Goal: Contribute content: Contribute content

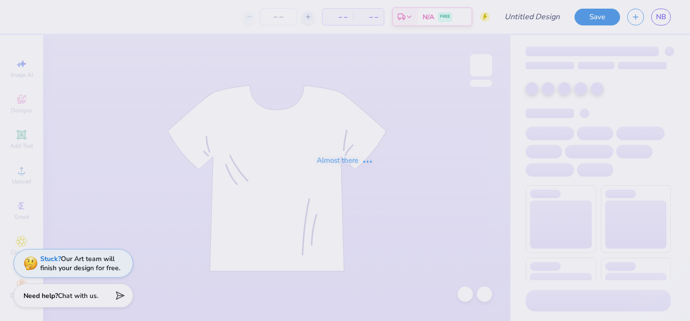
type input "moms1"
type input "150"
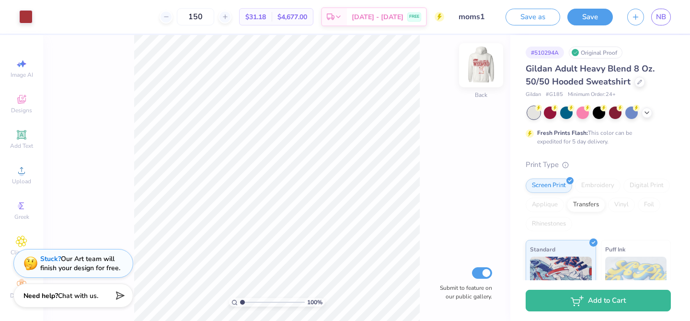
click at [484, 70] on img at bounding box center [481, 65] width 38 height 38
click at [484, 70] on img at bounding box center [481, 65] width 19 height 19
click at [27, 111] on span "Designs" at bounding box center [21, 110] width 21 height 8
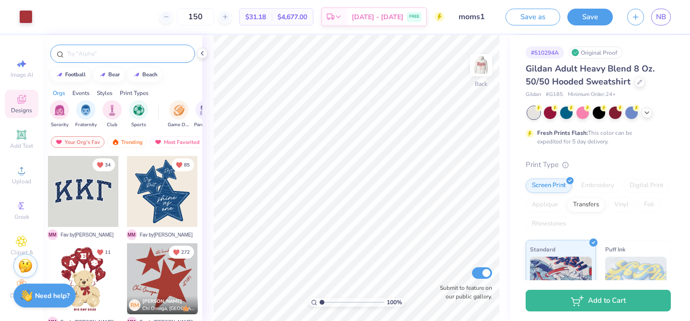
click at [106, 57] on input "text" at bounding box center [127, 54] width 123 height 10
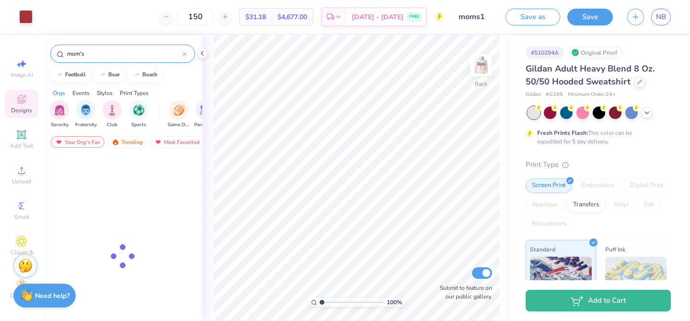
type input "mom's"
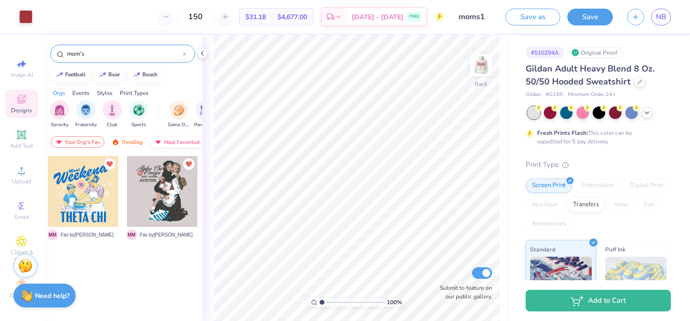
click at [161, 143] on div "Most Favorited" at bounding box center [177, 142] width 54 height 12
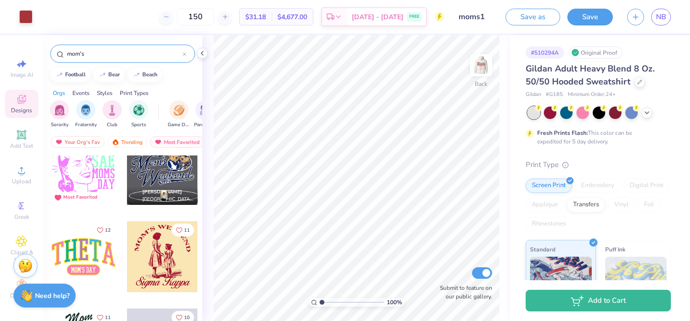
scroll to position [457, 0]
click at [473, 59] on img at bounding box center [481, 65] width 38 height 38
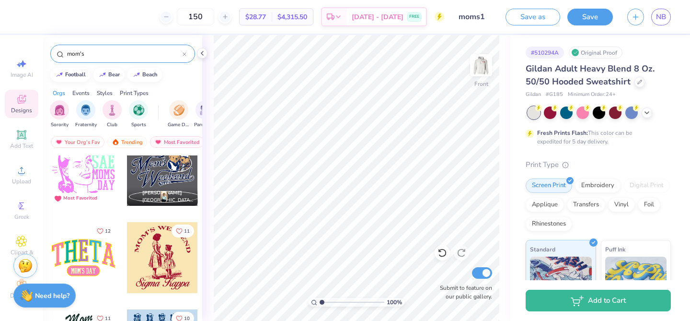
click at [169, 245] on div at bounding box center [162, 257] width 71 height 71
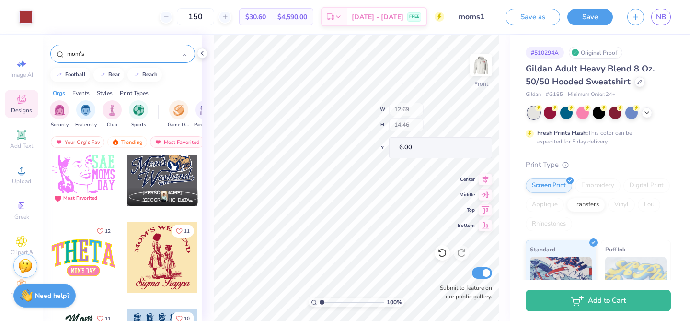
type input "6.00"
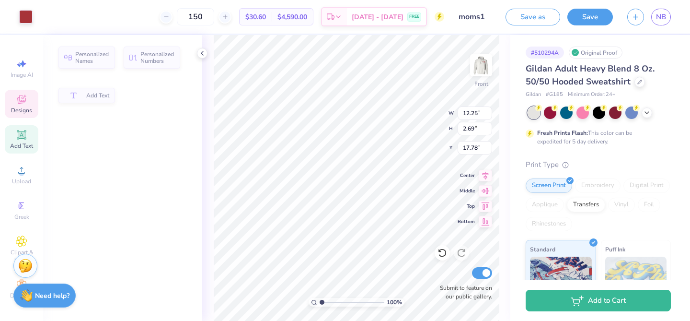
type input "12.25"
type input "2.69"
type input "17.78"
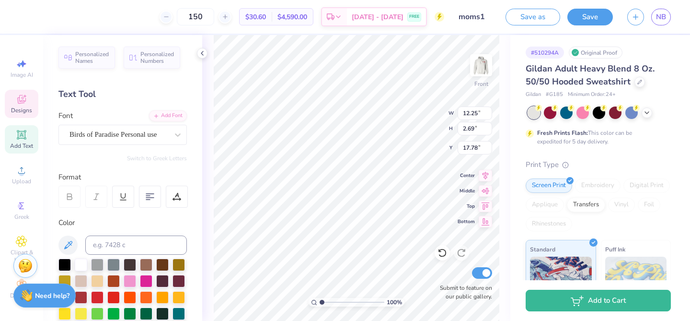
scroll to position [0, 2]
type textarea "Sigma Delta Tau"
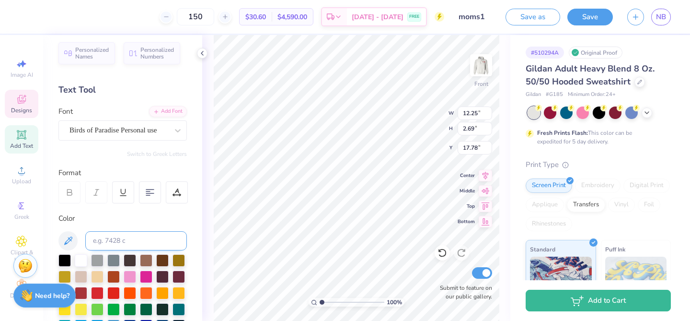
scroll to position [0, 0]
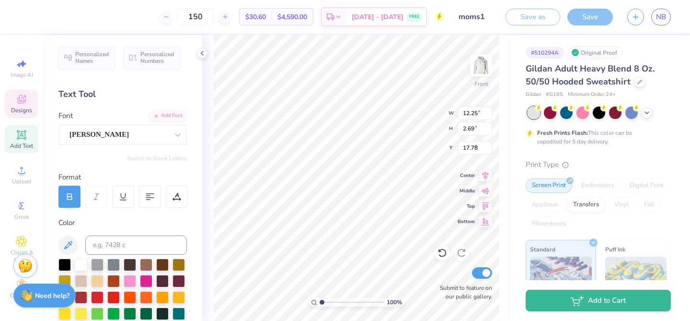
type input "12.69"
type input "6.08"
type input "6.00"
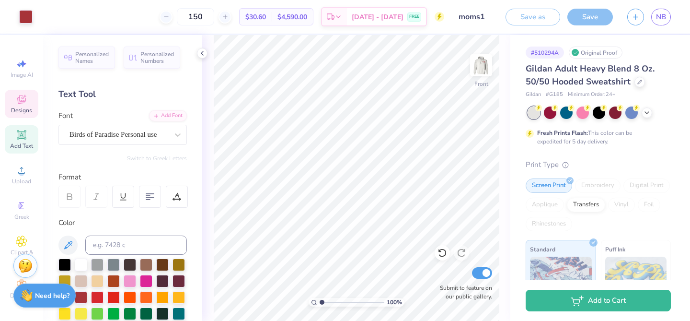
click at [18, 109] on span "Designs" at bounding box center [21, 110] width 21 height 8
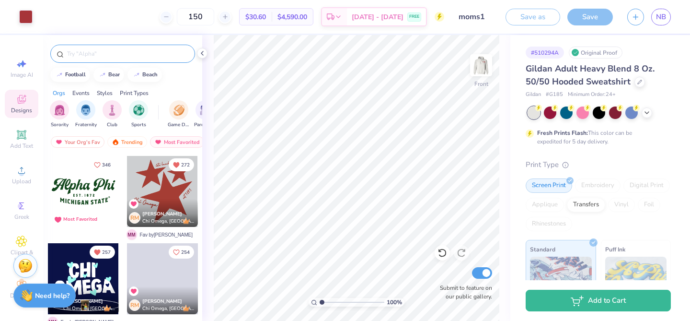
click at [136, 56] on input "text" at bounding box center [127, 54] width 123 height 10
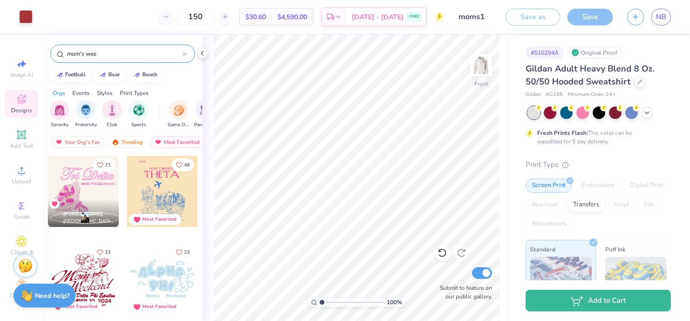
click at [154, 139] on img at bounding box center [158, 142] width 8 height 7
click at [114, 54] on input "mom's wee" at bounding box center [124, 54] width 117 height 10
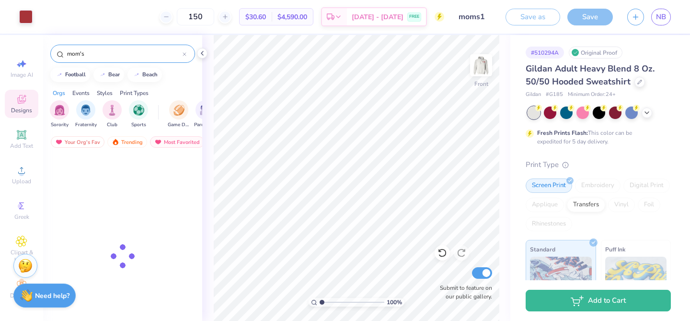
type input "mom's"
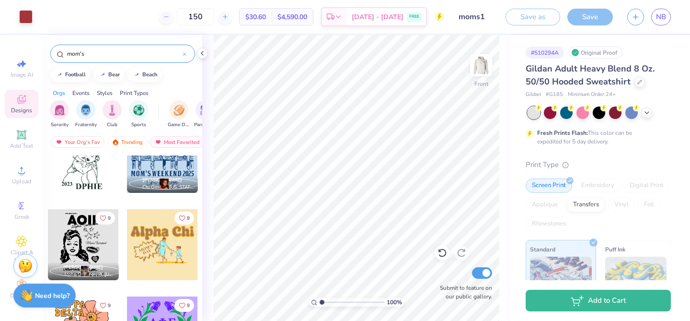
scroll to position [618, 0]
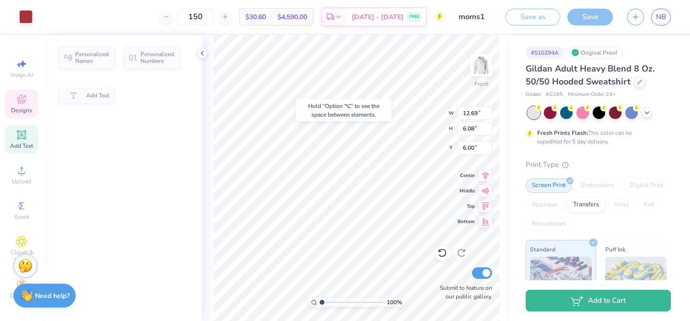
type input "12.69"
type input "6.08"
type input "6.00"
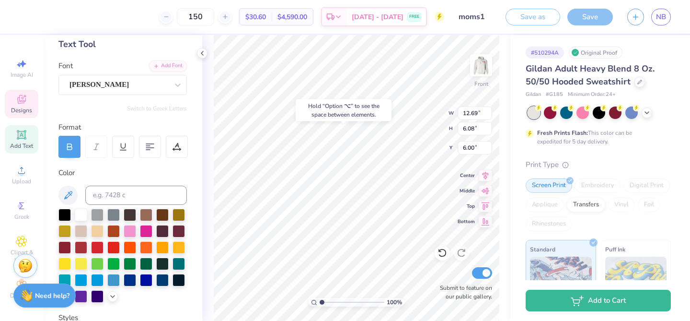
scroll to position [17, 0]
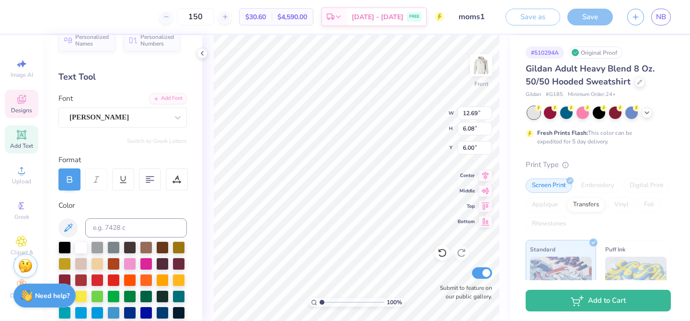
click at [23, 100] on icon at bounding box center [21, 99] width 9 height 9
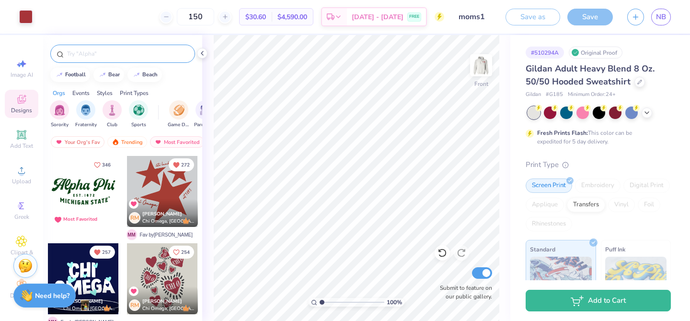
click at [133, 51] on input "text" at bounding box center [127, 54] width 123 height 10
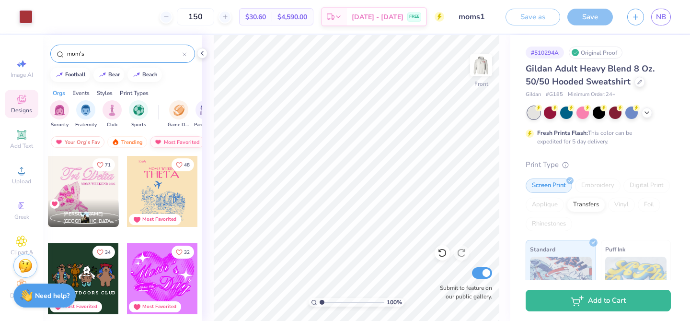
type input "mom's"
click at [169, 141] on div "Most Favorited" at bounding box center [177, 142] width 54 height 12
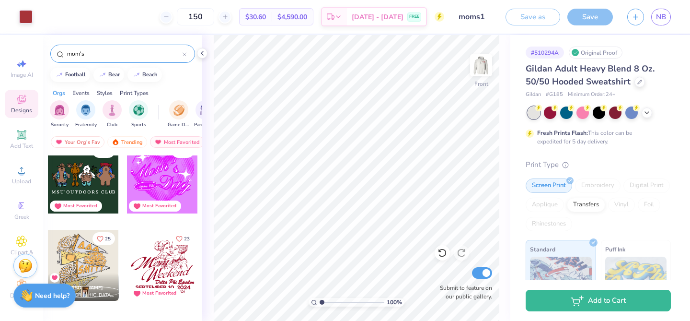
scroll to position [0, 0]
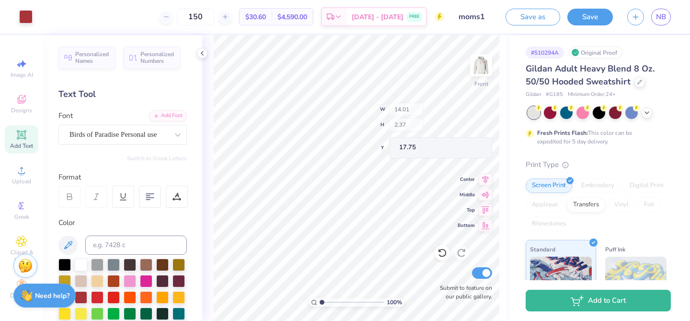
type input "14.01"
type input "2.37"
type input "17.75"
type input "17.72"
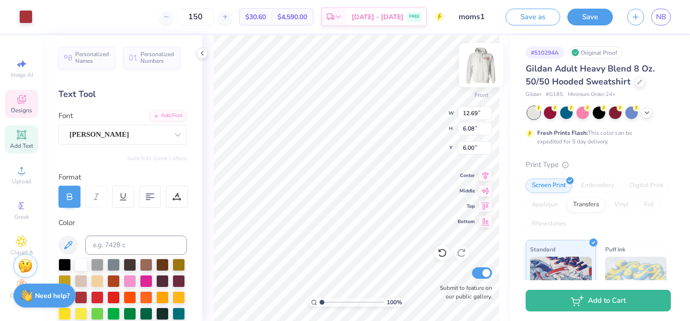
scroll to position [0, 3]
click at [484, 67] on img at bounding box center [481, 65] width 38 height 38
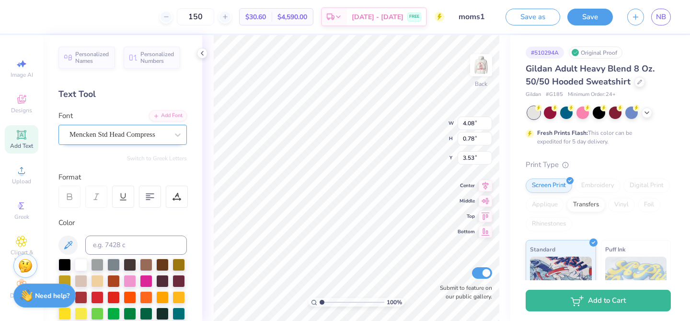
click at [162, 133] on div "Mencken Std Head Compress" at bounding box center [119, 134] width 101 height 15
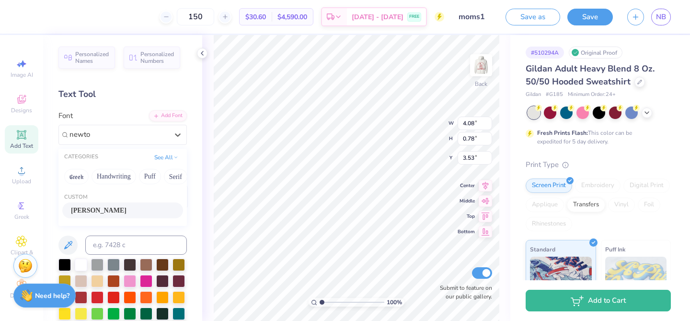
click at [127, 216] on div "[PERSON_NAME]" at bounding box center [122, 210] width 121 height 16
type input "newto"
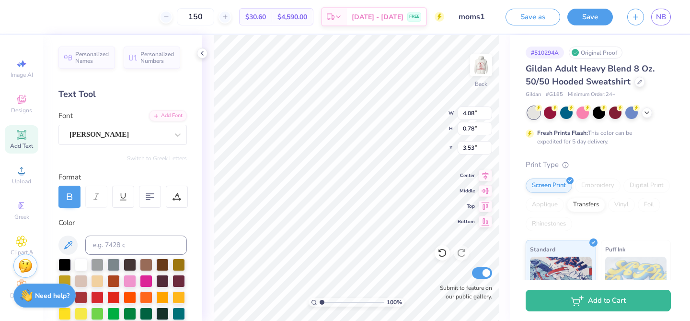
type input "7.01"
type input "0.80"
type input "3.52"
type input "5.85"
type input "0.67"
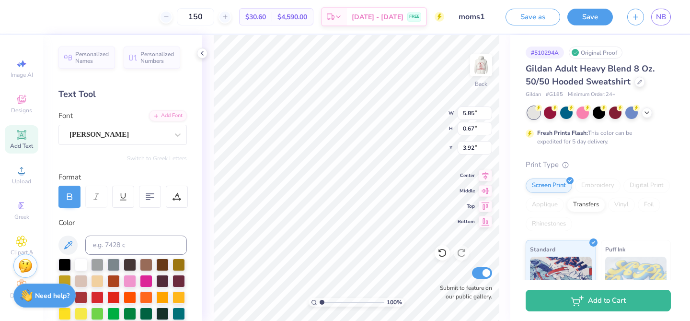
type input "3.92"
click at [489, 59] on img at bounding box center [481, 65] width 38 height 38
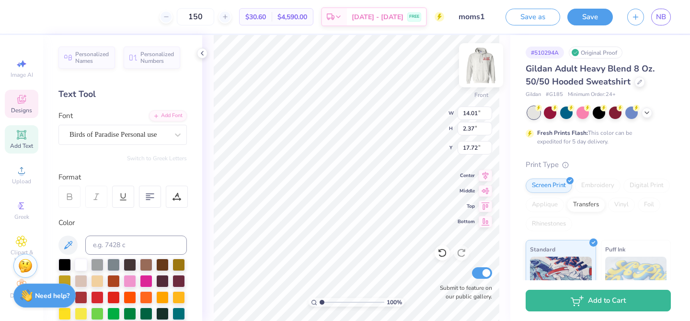
type input "14.01"
type input "2.37"
type input "17.72"
click at [485, 66] on img at bounding box center [481, 65] width 38 height 38
click at [478, 78] on img at bounding box center [481, 65] width 38 height 38
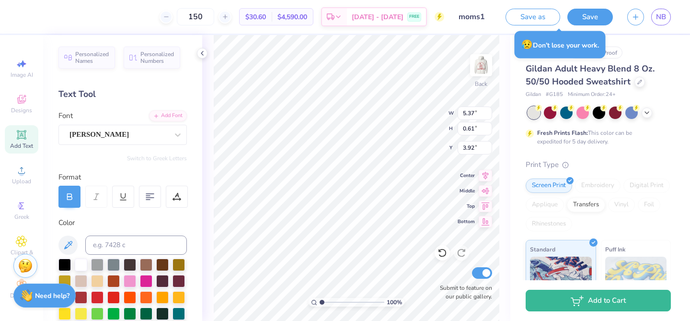
type input "5.37"
type input "0.61"
type input "2.39"
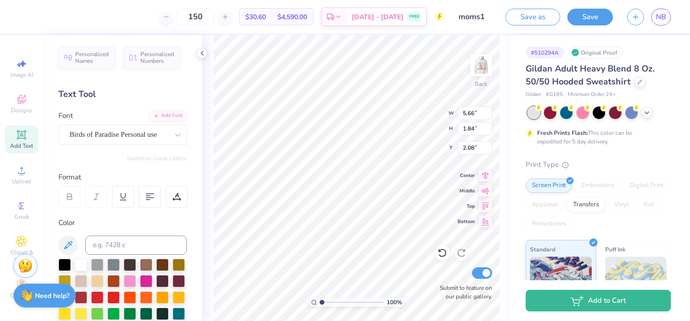
type input "2.08"
click at [478, 70] on img at bounding box center [481, 65] width 38 height 38
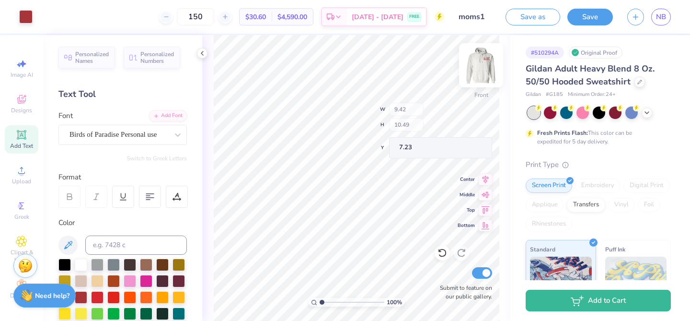
type input "7.23"
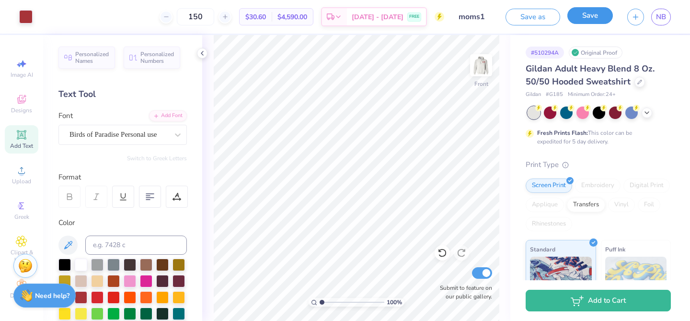
click at [594, 23] on button "Save" at bounding box center [591, 15] width 46 height 17
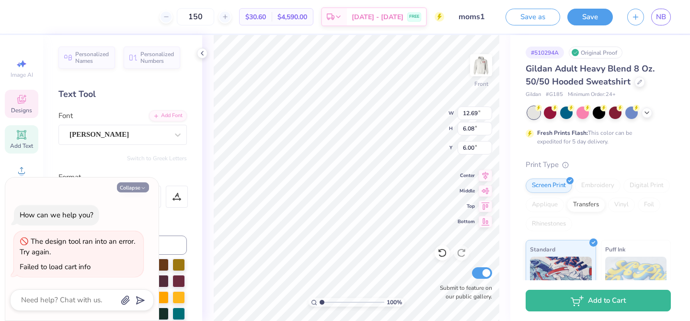
click at [131, 188] on button "Collapse" at bounding box center [133, 187] width 32 height 10
type textarea "x"
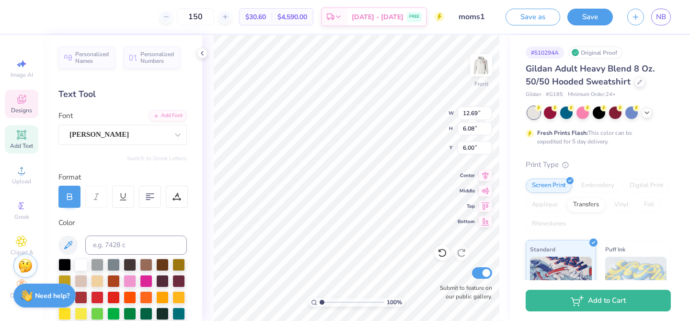
scroll to position [236, 0]
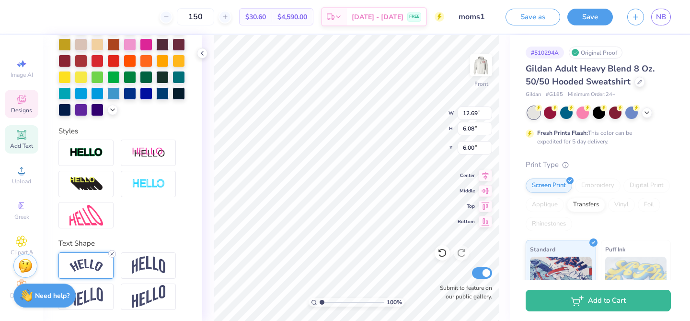
click at [110, 252] on icon at bounding box center [112, 254] width 6 height 6
type input "10.97"
type input "0.93"
type input "8.74"
type input "8.83"
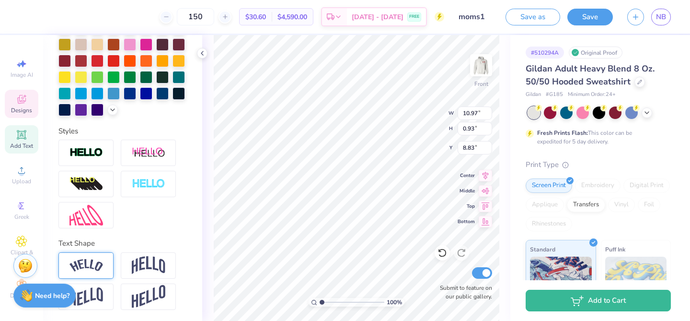
type input "14.01"
type input "2.37"
type input "17.72"
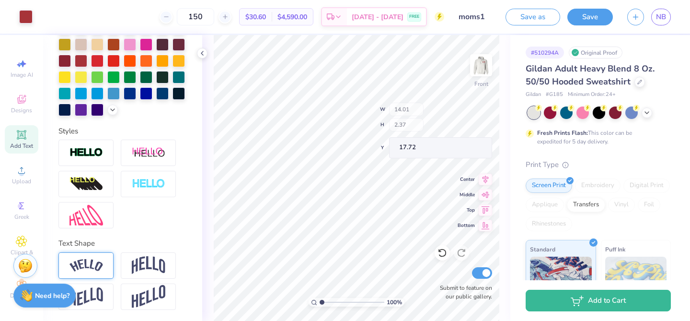
type input "9.42"
type input "10.49"
type input "11.72"
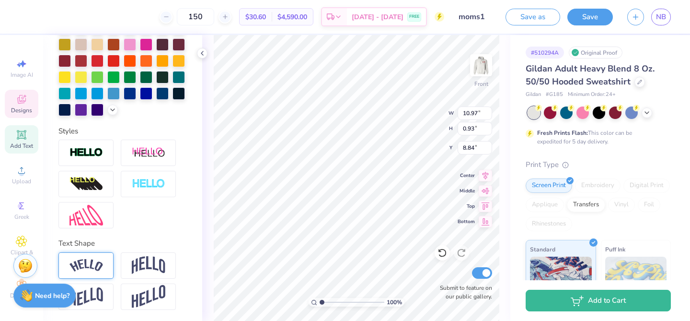
scroll to position [0, 1]
type textarea "MOM'S WEEKEND"
type input "7.16"
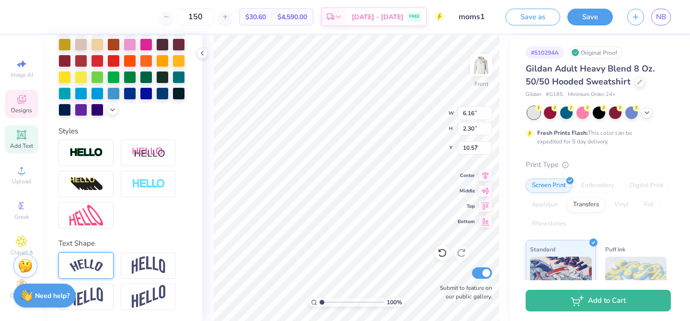
type input "7.16"
type textarea "MOM'S"
type input "10.57"
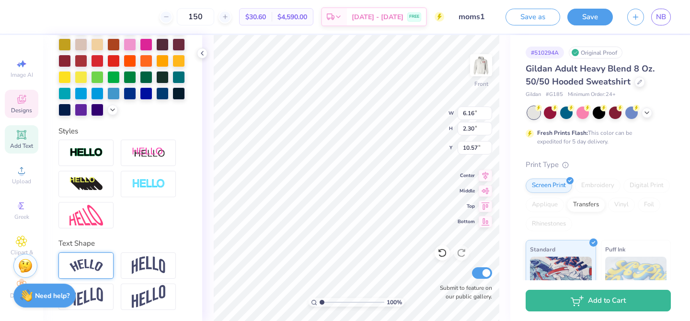
type textarea "WEEKEND"
type input "4.36"
type input "0.91"
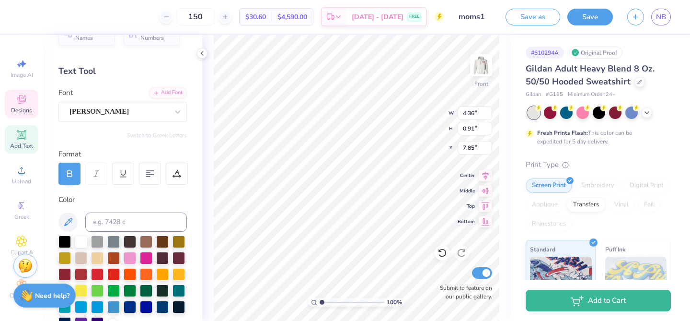
scroll to position [0, 0]
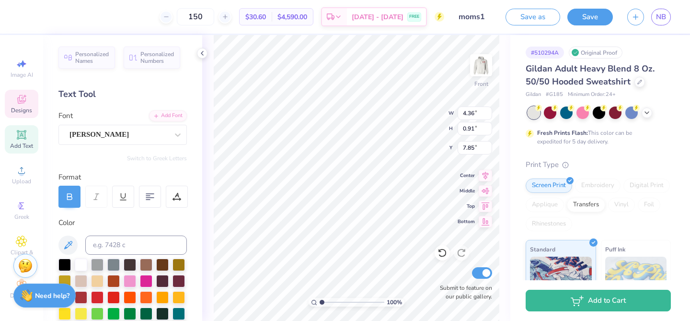
type input "6.64"
type input "6.48"
type input "1.35"
type input "6.76"
type input "6.16"
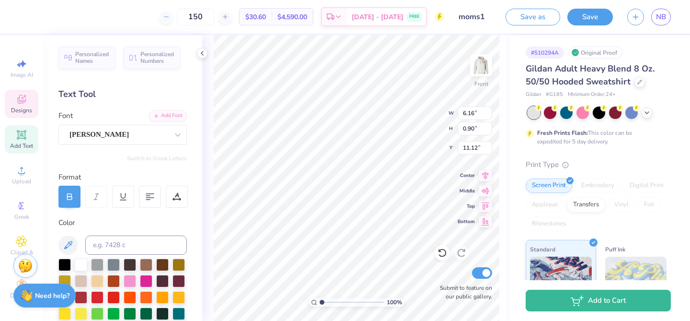
type input "0.90"
type input "9.15"
type input "6.48"
type input "1.35"
type input "7.08"
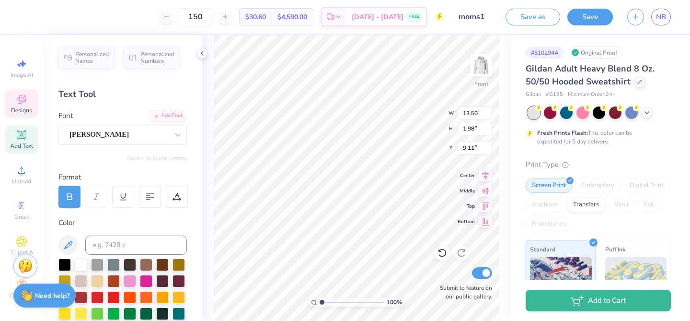
type input "13.50"
type input "1.98"
type input "8.53"
type input "14.01"
type input "2.37"
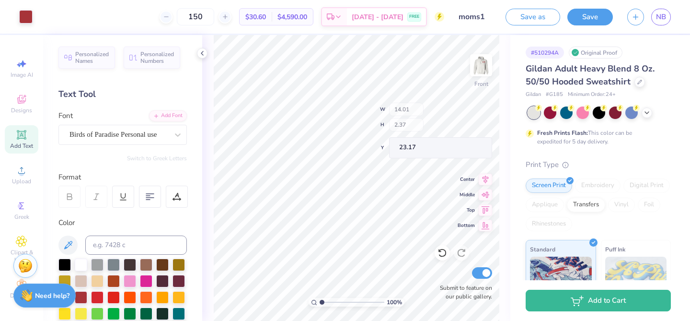
type input "21.24"
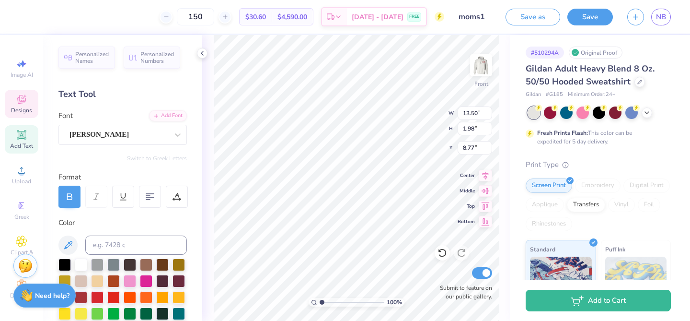
type input "13.50"
type input "1.98"
type input "7.38"
type input "9.36"
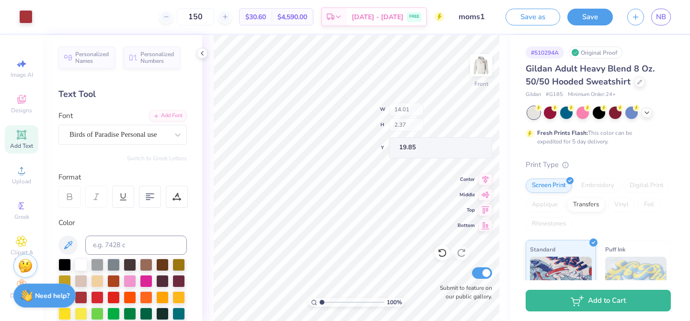
type input "19.85"
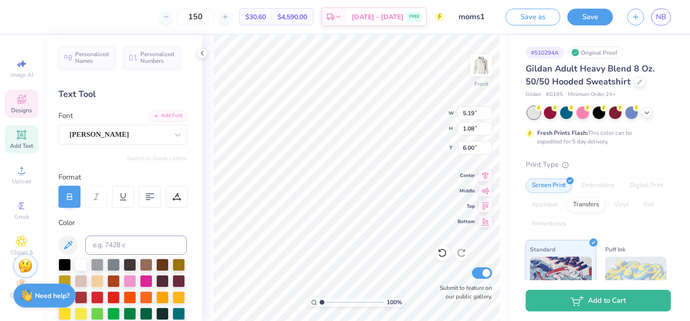
type input "13.50"
type input "1.98"
type input "7.08"
type input "7.38"
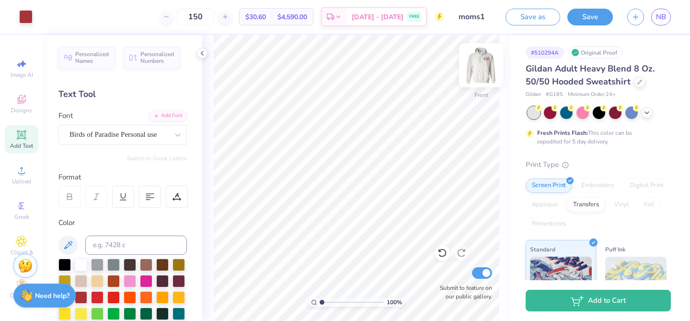
click at [480, 71] on img at bounding box center [481, 65] width 38 height 38
type input "5.37"
type input "0.61"
type input "3.92"
click at [481, 64] on img at bounding box center [481, 65] width 38 height 38
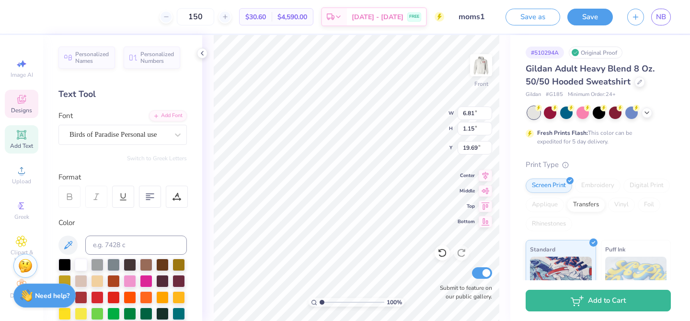
type input "6.81"
type input "1.15"
type input "19.69"
type input "6.00"
type input "9.87"
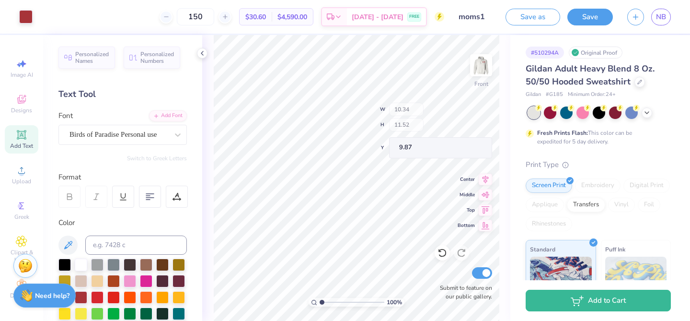
type input "10.34"
type input "11.52"
type input "10.24"
type input "8.26"
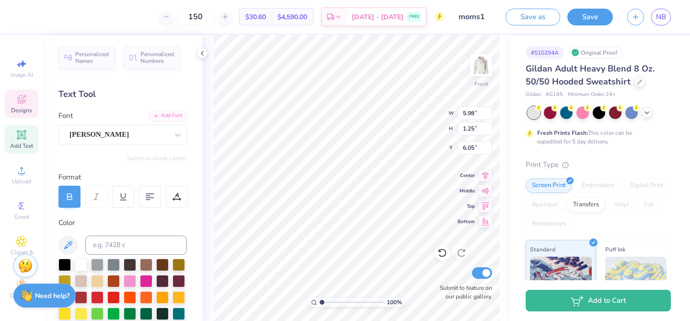
type input "6.58"
type input "6.43"
type input "1.34"
type input "6.60"
type input "6.48"
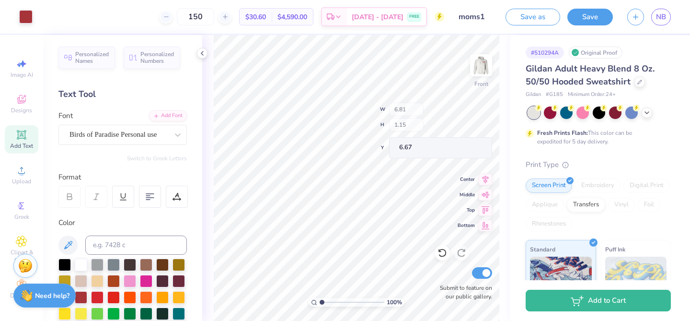
type input "6.67"
click at [588, 19] on button "Save" at bounding box center [591, 15] width 46 height 17
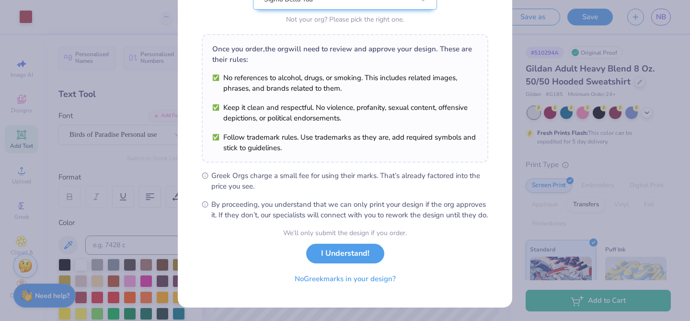
scroll to position [128, 0]
click at [333, 251] on button "I Understand!" at bounding box center [345, 251] width 78 height 20
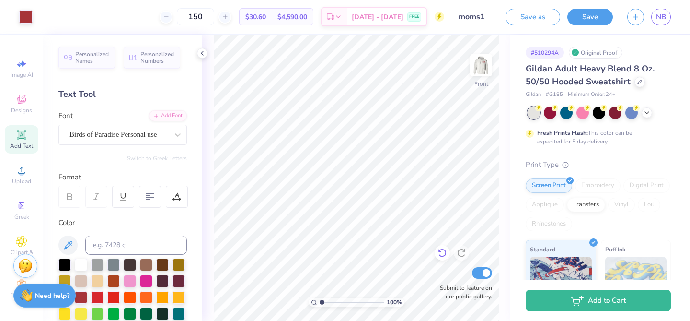
click at [440, 247] on div at bounding box center [442, 252] width 15 height 15
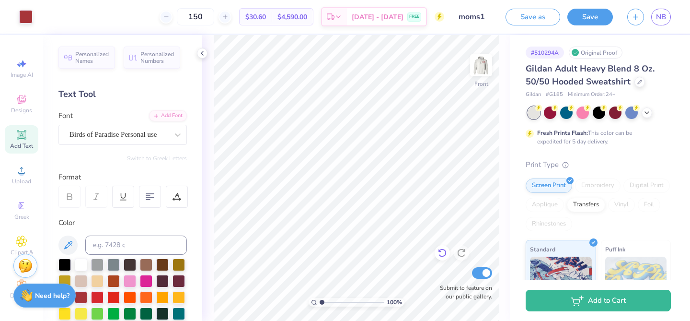
click at [440, 247] on div at bounding box center [442, 252] width 15 height 15
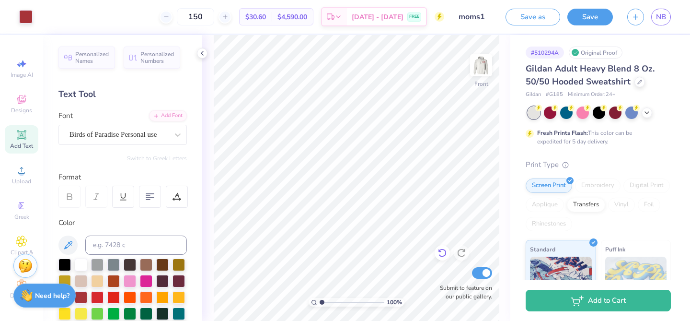
click at [440, 250] on icon at bounding box center [443, 253] width 10 height 10
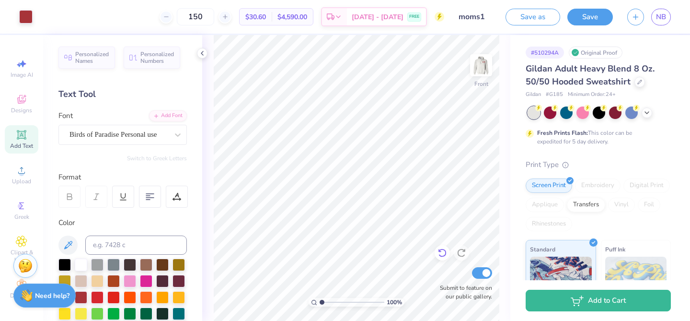
click at [440, 250] on icon at bounding box center [443, 253] width 10 height 10
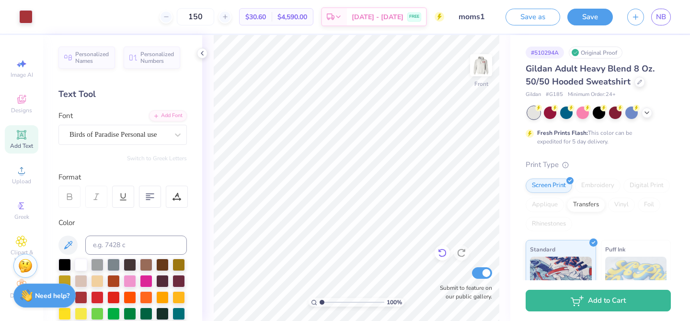
click at [440, 250] on icon at bounding box center [443, 253] width 10 height 10
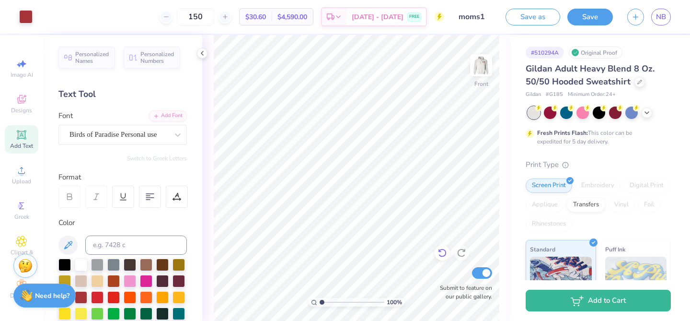
click at [440, 250] on icon at bounding box center [443, 253] width 10 height 10
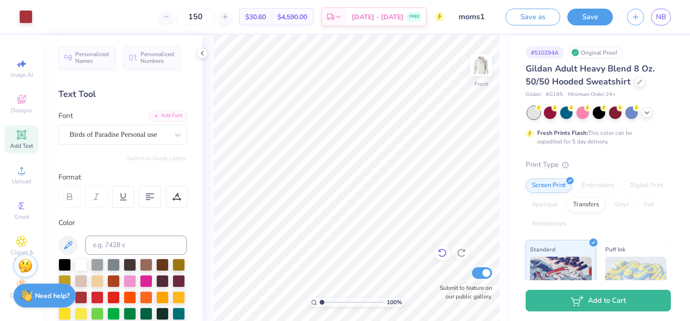
click at [440, 250] on icon at bounding box center [443, 253] width 10 height 10
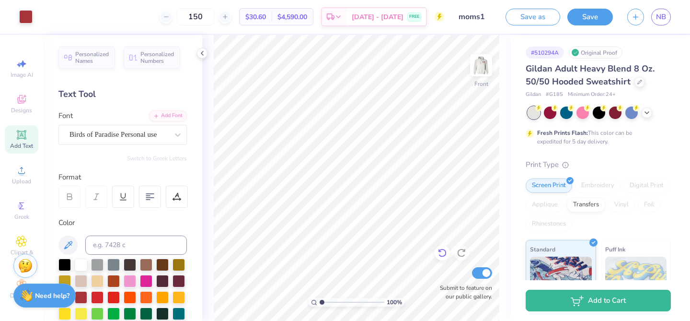
click at [440, 250] on icon at bounding box center [443, 253] width 10 height 10
click at [440, 248] on icon at bounding box center [443, 253] width 10 height 10
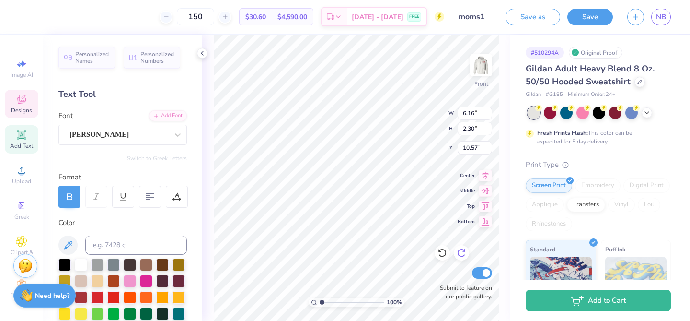
click at [466, 251] on icon at bounding box center [462, 253] width 10 height 10
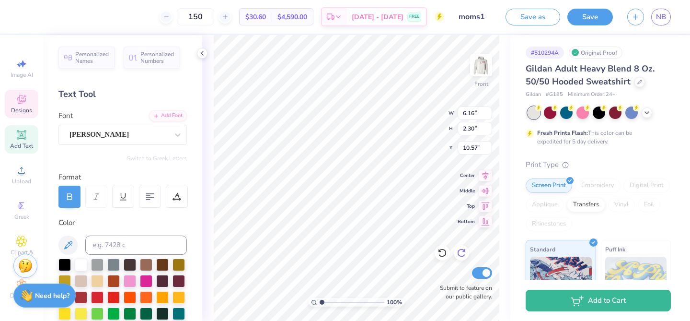
click at [466, 251] on icon at bounding box center [462, 253] width 10 height 10
type input "0.90"
type input "9.15"
type input "6.48"
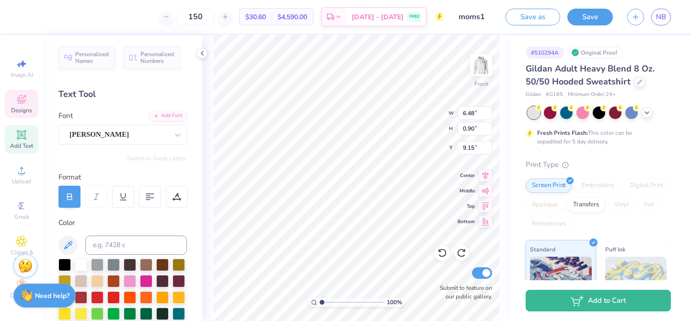
type input "1.35"
type input "7.07"
type input "6.64"
type input "6.16"
type input "0.90"
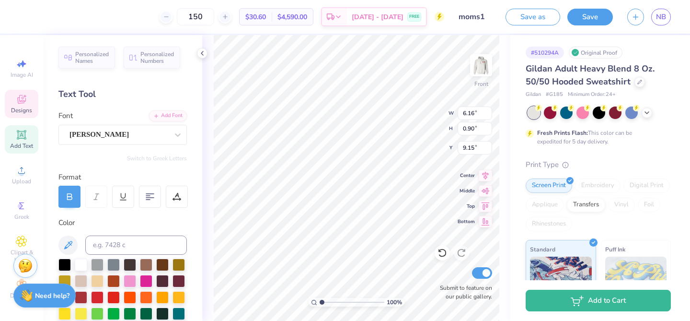
type input "9.15"
type input "8.62"
type input "1.27"
type input "8.51"
type input "6.48"
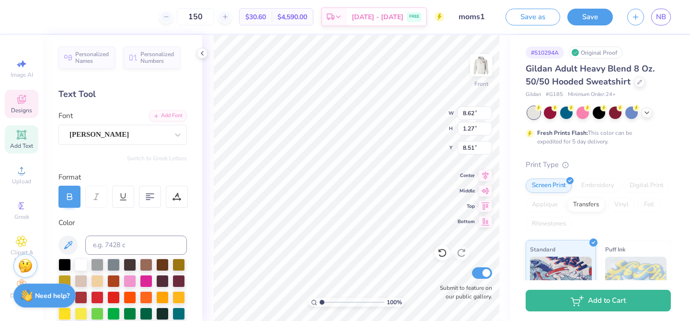
type input "1.35"
type input "6.65"
type input "5.48"
type input "1.14"
type input "6.59"
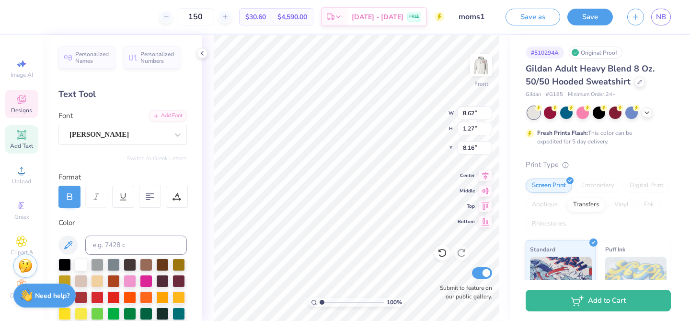
type input "8.16"
type input "10.37"
type input "1.52"
type input "8.15"
type input "10.18"
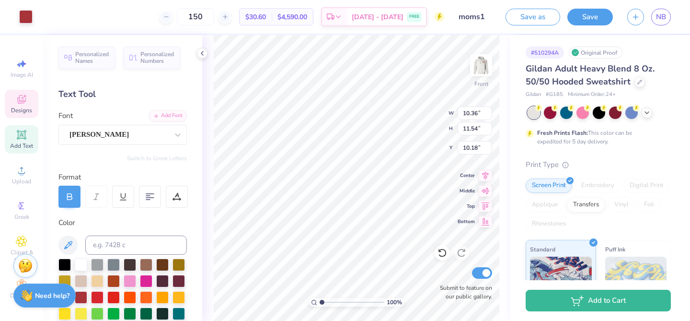
type input "10.36"
type input "11.54"
type input "10.37"
type input "1.52"
type input "8.17"
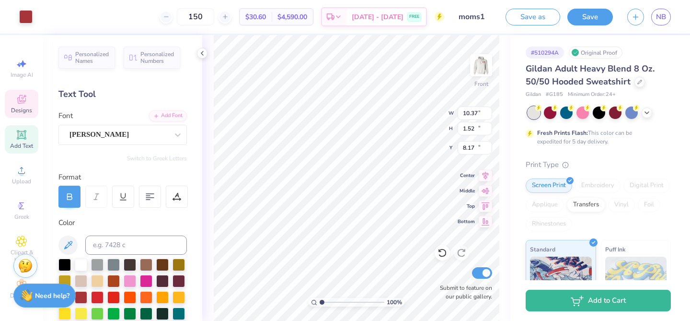
type input "10.36"
type input "11.54"
type input "9.69"
type input "21.22"
type input "12.33"
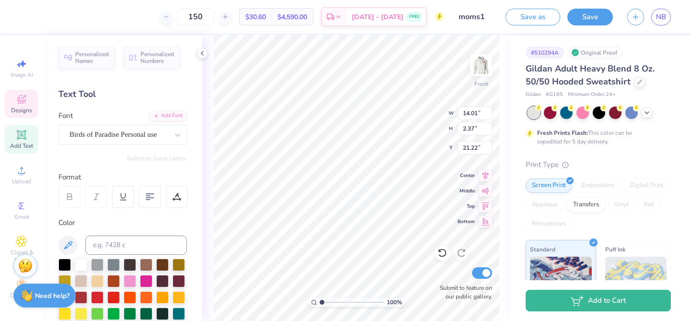
type input "2.09"
type input "21.22"
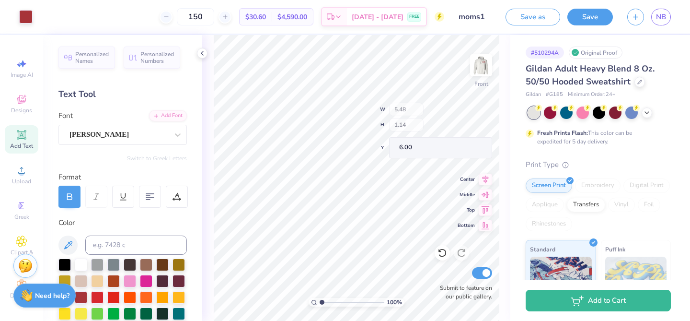
type input "6.00"
type input "7.48"
type input "9.00"
type input "20.54"
type input "10.37"
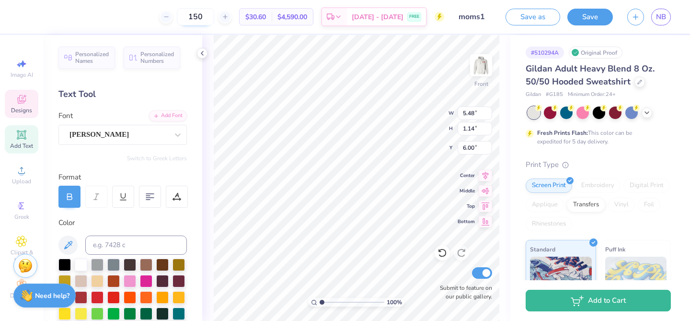
type input "1.52"
type input "7.48"
type input "12.33"
type input "2.09"
type input "20.54"
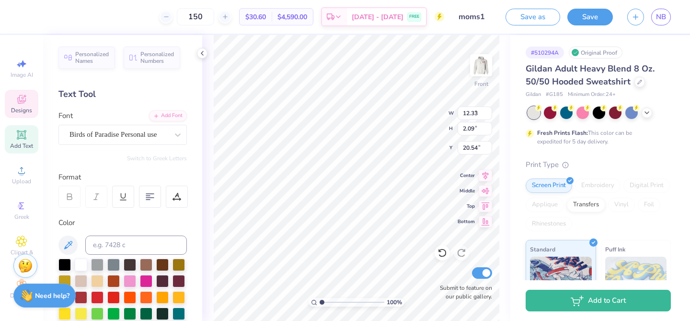
type input "6.73"
type input "1.14"
type input "20.41"
type input "9.00"
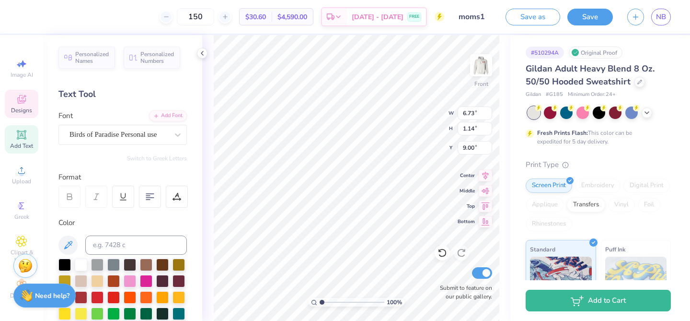
type textarea "Sigma Delta Tau"
type input "20.54"
type input "10.39"
type input "1.76"
type input "20.62"
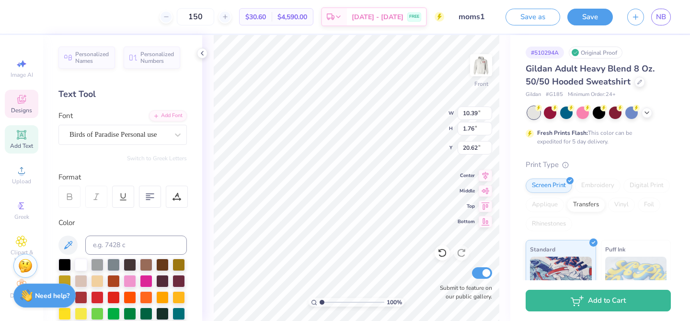
type input "20.54"
type input "10.05"
type input "1.47"
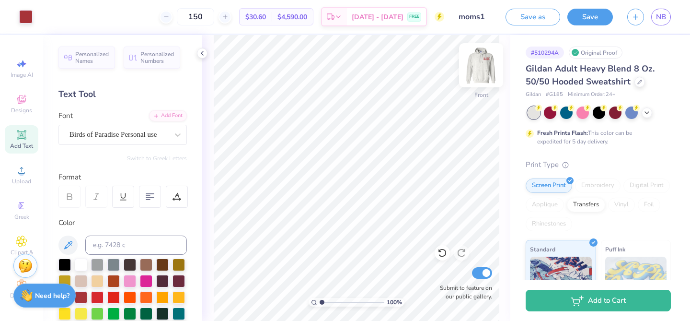
click at [491, 61] on img at bounding box center [481, 65] width 38 height 38
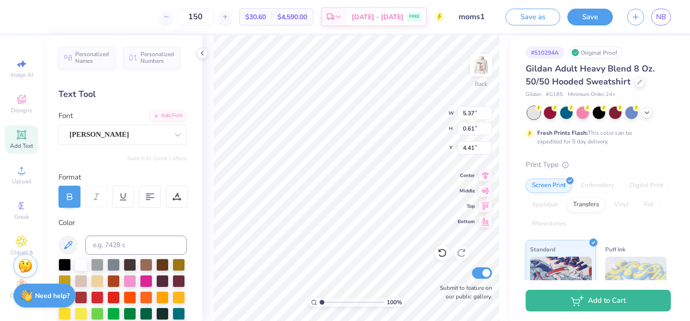
type input "4.41"
type input "2.57"
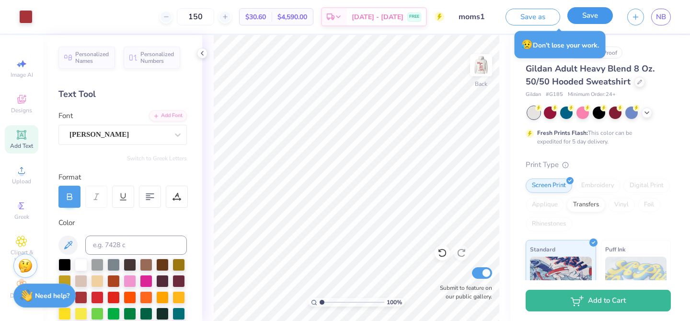
click at [585, 11] on button "Save" at bounding box center [591, 15] width 46 height 17
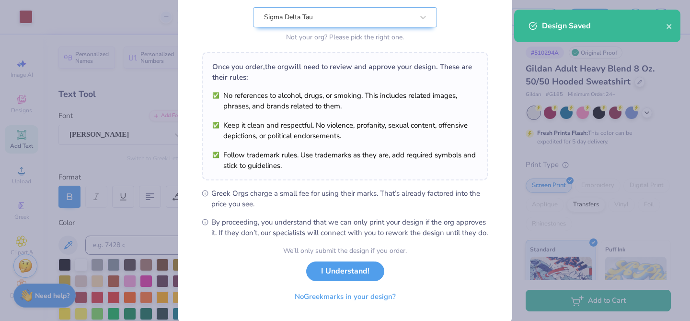
scroll to position [128, 0]
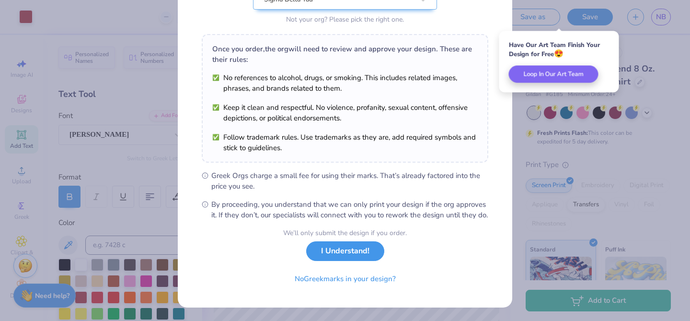
click at [353, 252] on button "I Understand!" at bounding box center [345, 251] width 78 height 20
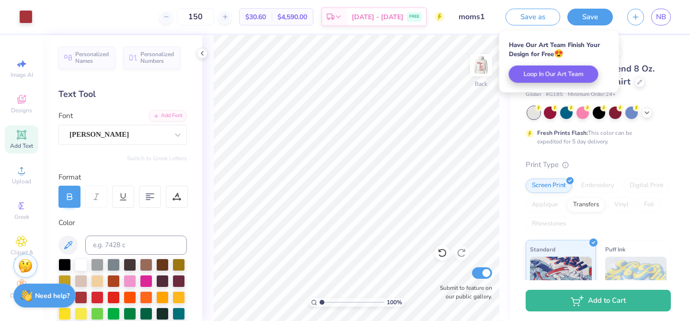
scroll to position [0, 0]
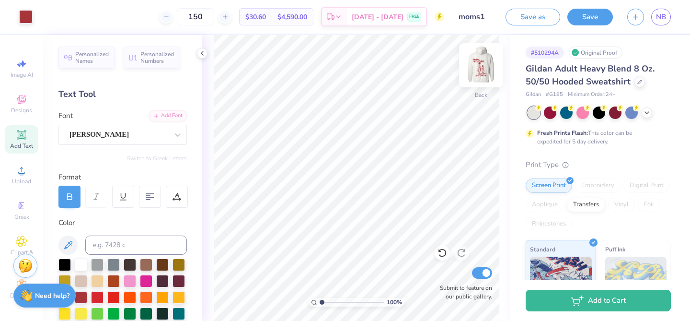
click at [492, 58] on img at bounding box center [481, 65] width 38 height 38
click at [482, 66] on img at bounding box center [481, 65] width 38 height 38
type textarea "MOM'S WEEKEND"
type input "6.06"
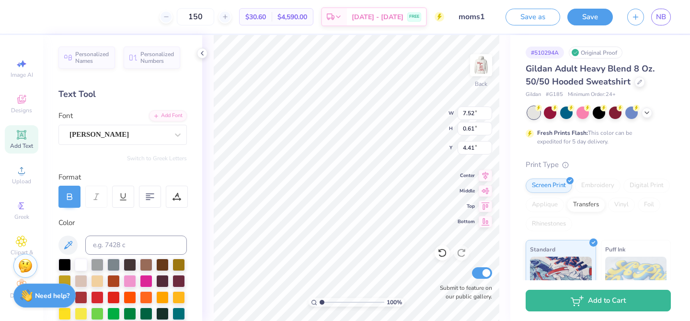
type input "0.50"
type textarea "Sig Delt"
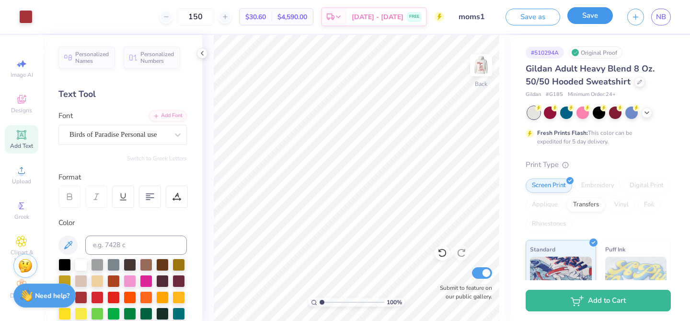
click at [580, 22] on button "Save" at bounding box center [591, 15] width 46 height 17
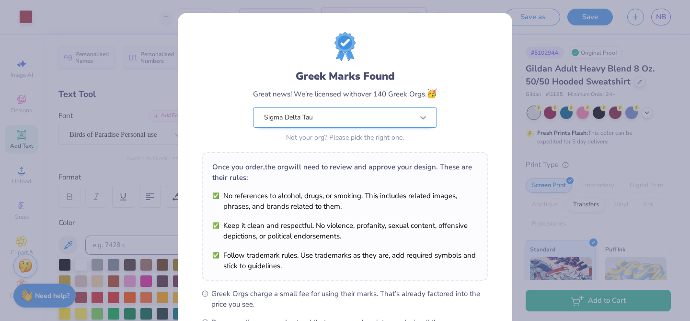
scroll to position [128, 0]
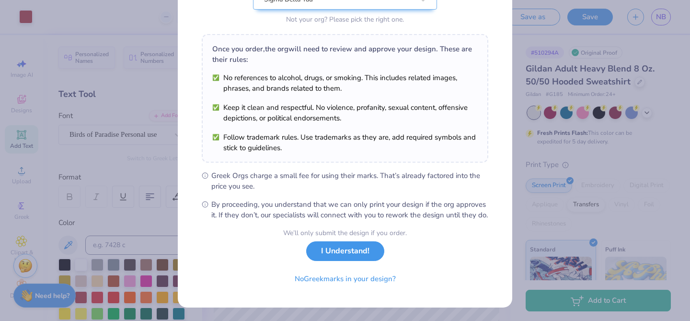
click at [337, 261] on button "I Understand!" at bounding box center [345, 251] width 78 height 20
